Goal: Find specific page/section: Find specific page/section

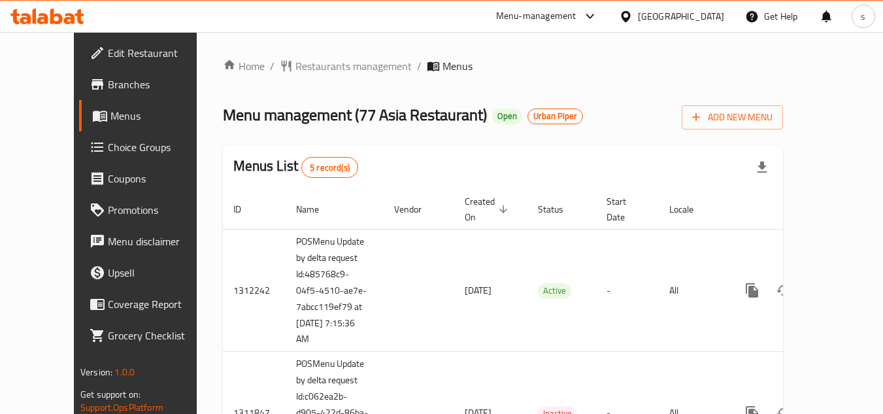
click at [301, 67] on span "Restaurants management" at bounding box center [353, 66] width 116 height 16
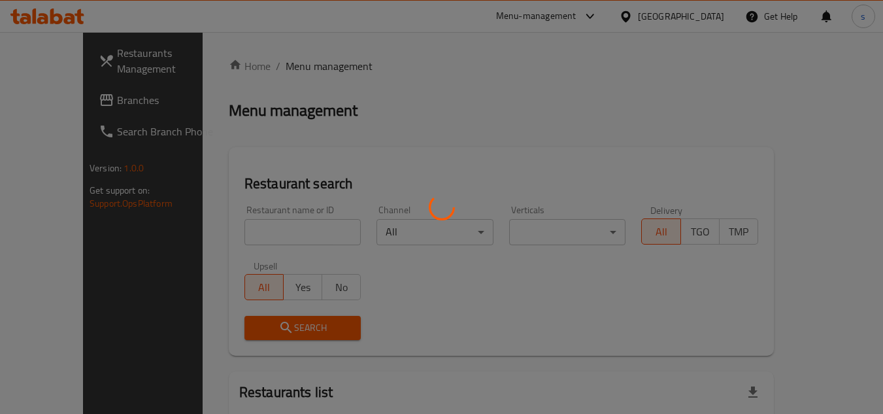
click at [241, 230] on div at bounding box center [441, 207] width 883 height 414
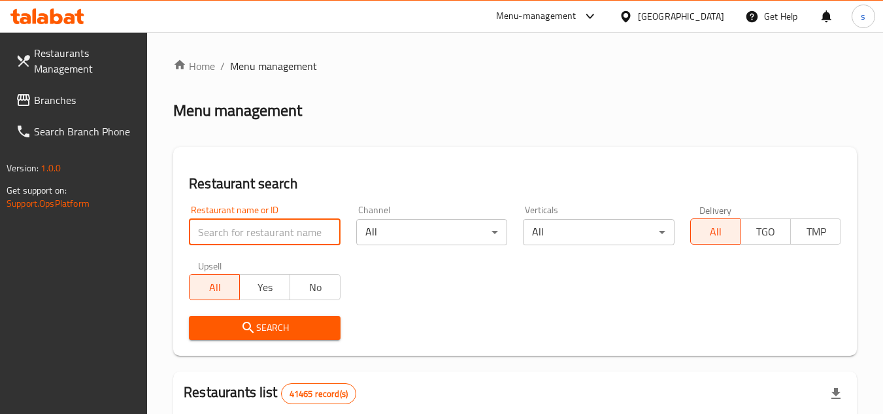
paste input "s/6640"
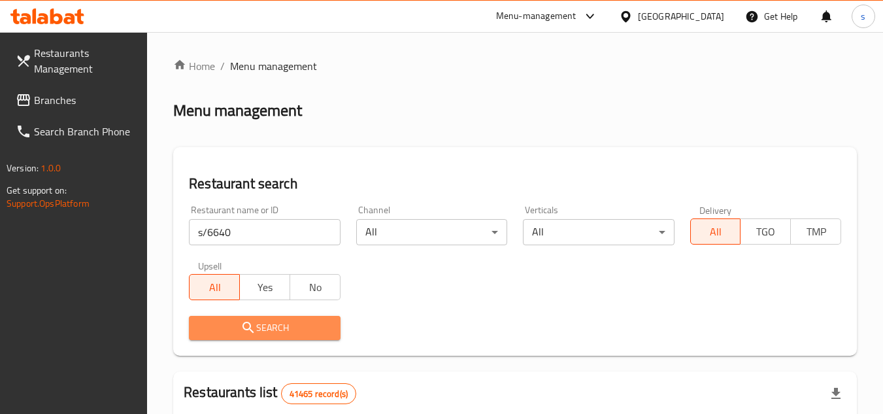
click at [252, 329] on icon "submit" at bounding box center [249, 328] width 16 height 16
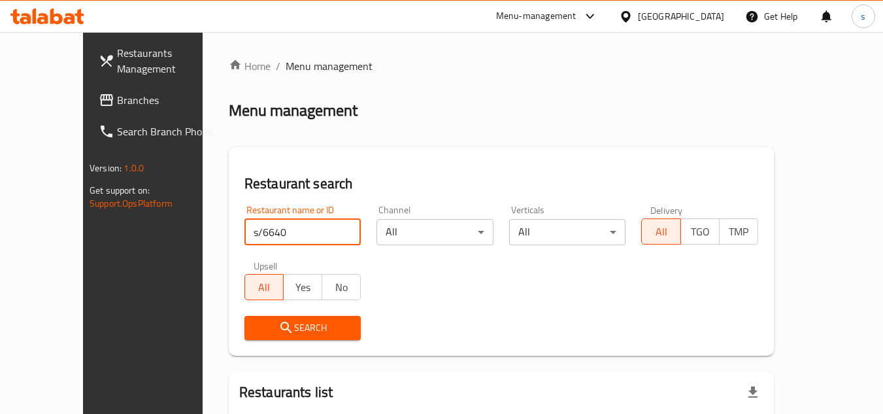
drag, startPoint x: 209, startPoint y: 231, endPoint x: 195, endPoint y: 236, distance: 14.5
click at [244, 236] on input "s/6640" at bounding box center [302, 232] width 117 height 26
type input "6640"
click at [255, 323] on span "Search" at bounding box center [303, 328] width 96 height 16
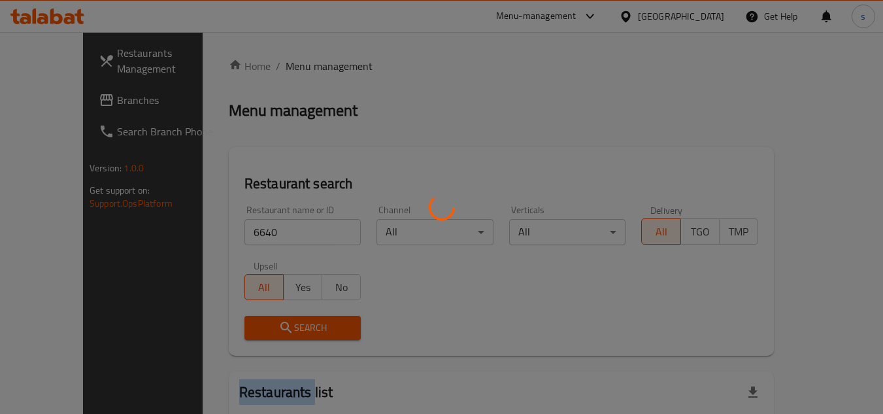
click at [240, 323] on div at bounding box center [441, 207] width 883 height 414
click at [444, 309] on div at bounding box center [441, 207] width 883 height 414
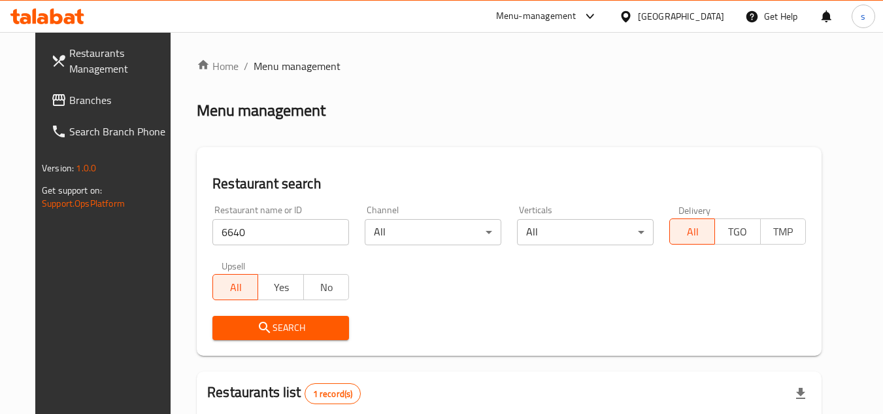
scroll to position [158, 0]
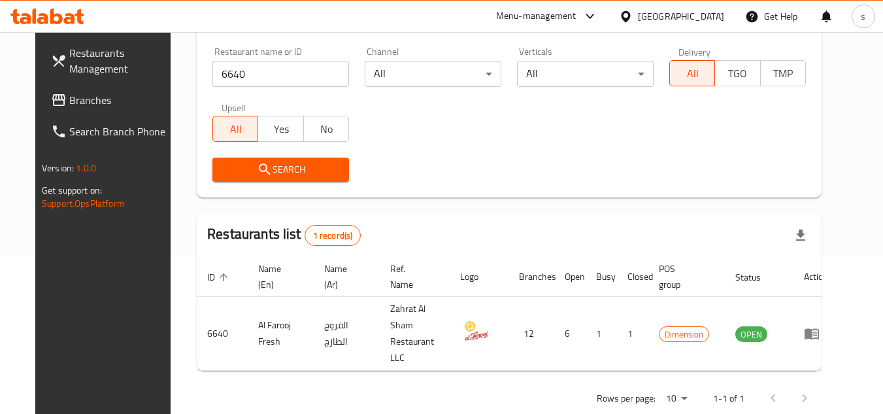
drag, startPoint x: 46, startPoint y: 109, endPoint x: 112, endPoint y: 122, distance: 66.8
click at [69, 108] on span "Branches" at bounding box center [120, 100] width 103 height 16
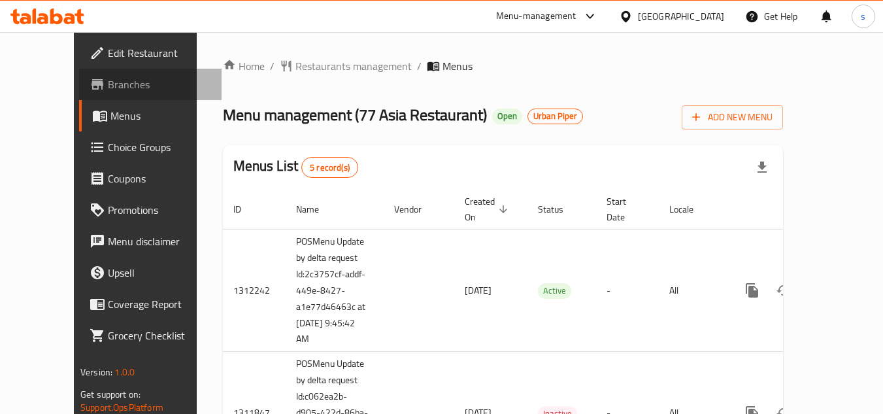
click at [108, 86] on span "Branches" at bounding box center [159, 84] width 103 height 16
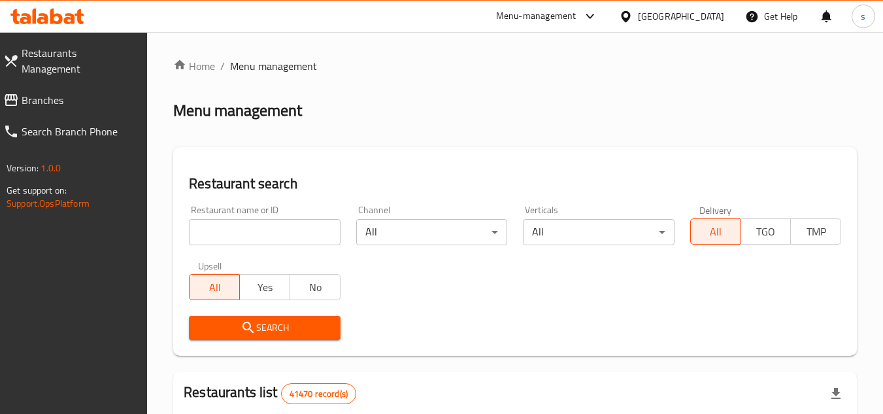
click at [44, 92] on span "Branches" at bounding box center [80, 100] width 116 height 16
